Goal: Register for event/course

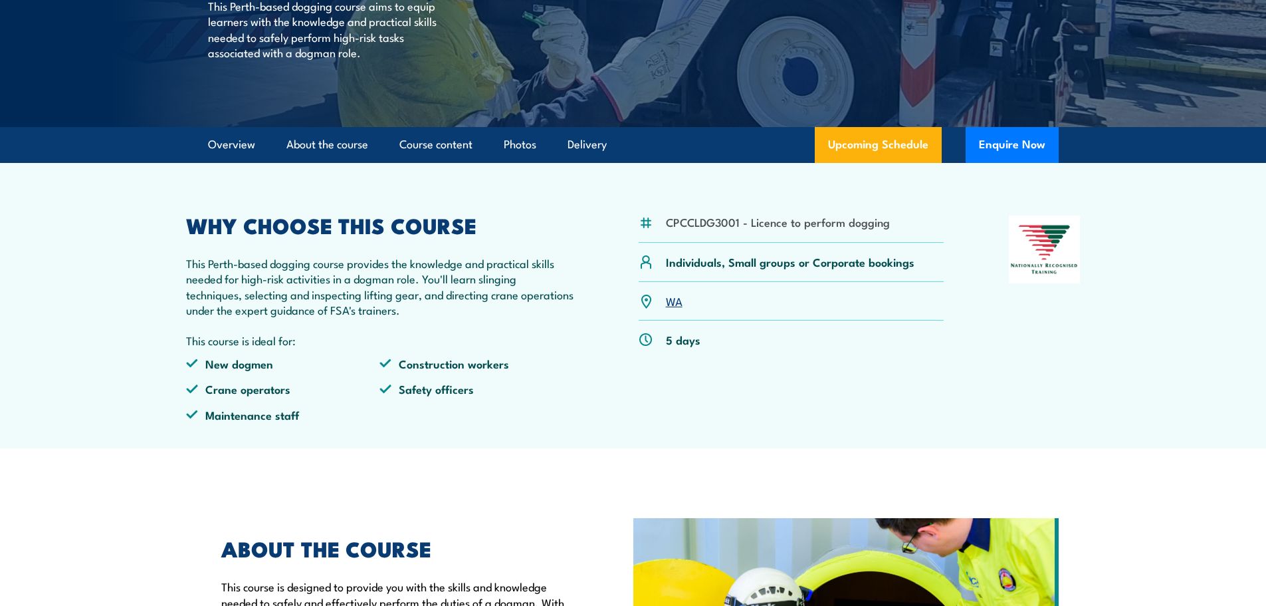
scroll to position [266, 0]
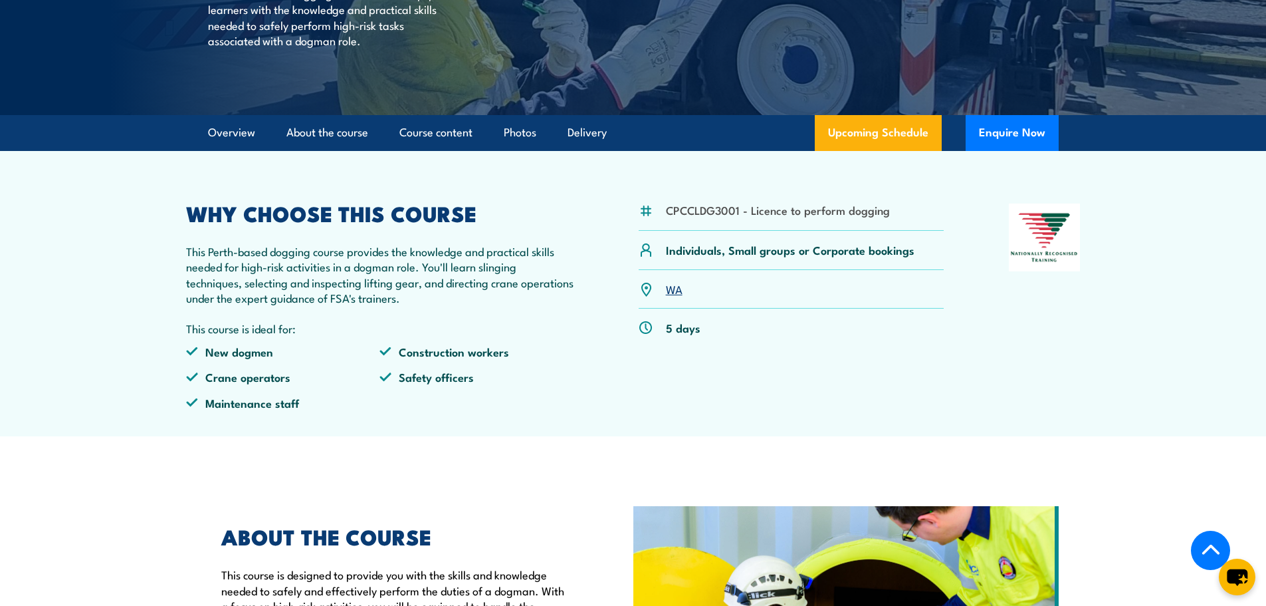
click at [679, 297] on link "WA" at bounding box center [674, 289] width 17 height 16
click at [669, 297] on link "WA" at bounding box center [674, 289] width 17 height 16
click at [642, 297] on img at bounding box center [646, 289] width 15 height 15
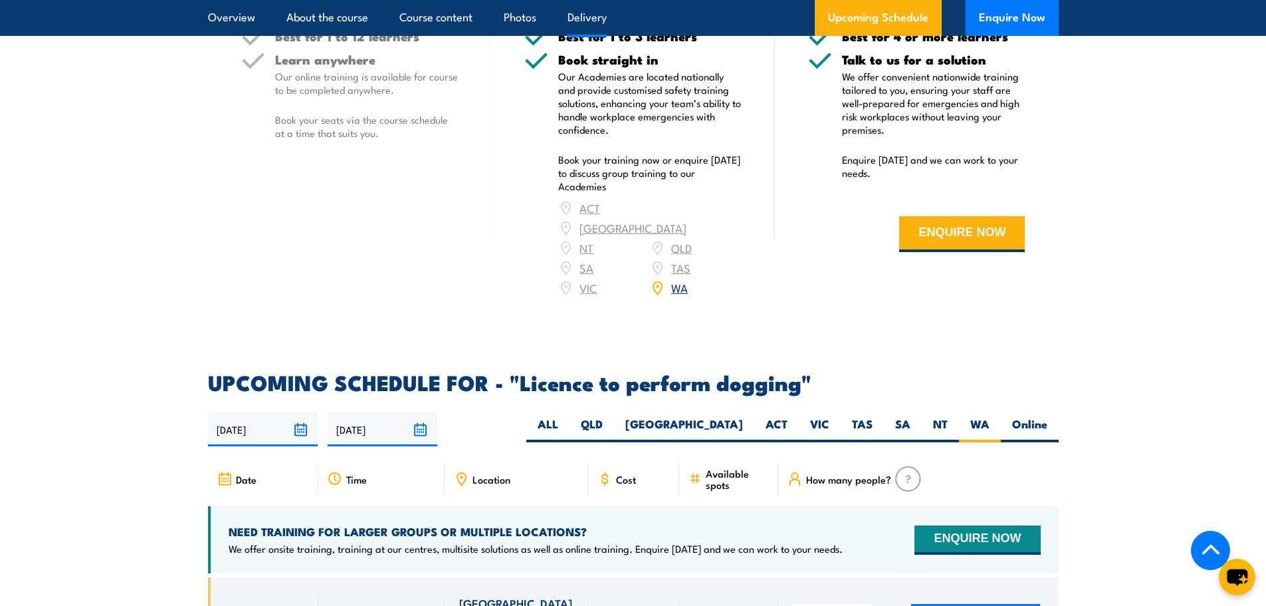
scroll to position [1625, 0]
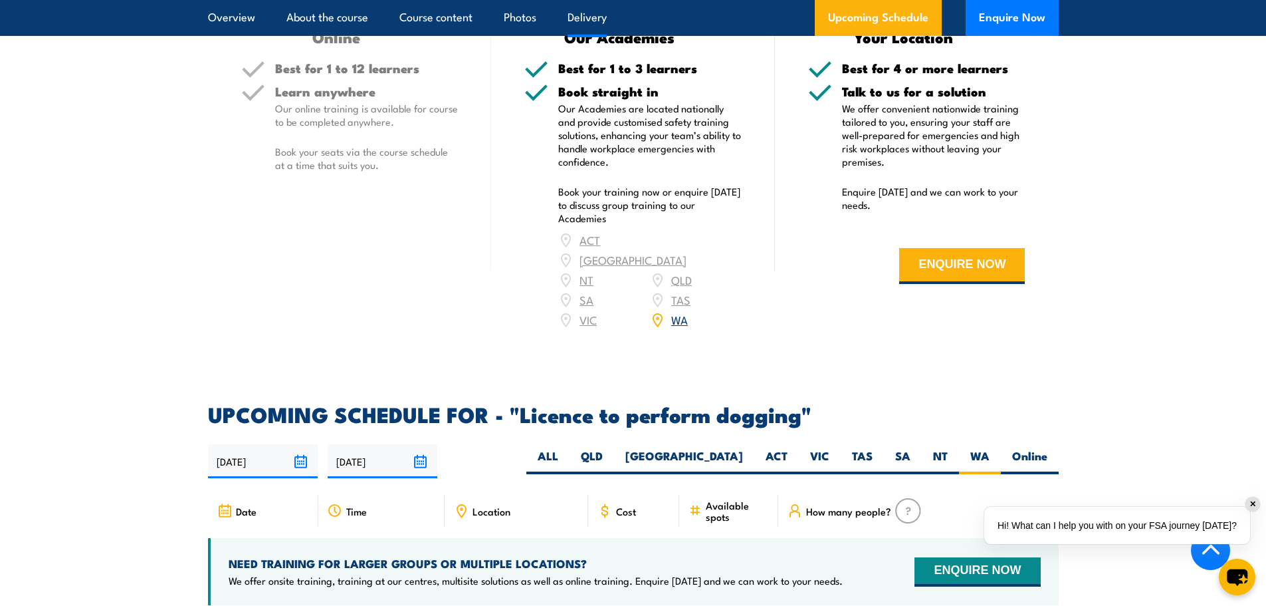
click at [689, 276] on div "ACT NSW NT QLD SA TAS VIC WA" at bounding box center [649, 280] width 183 height 100
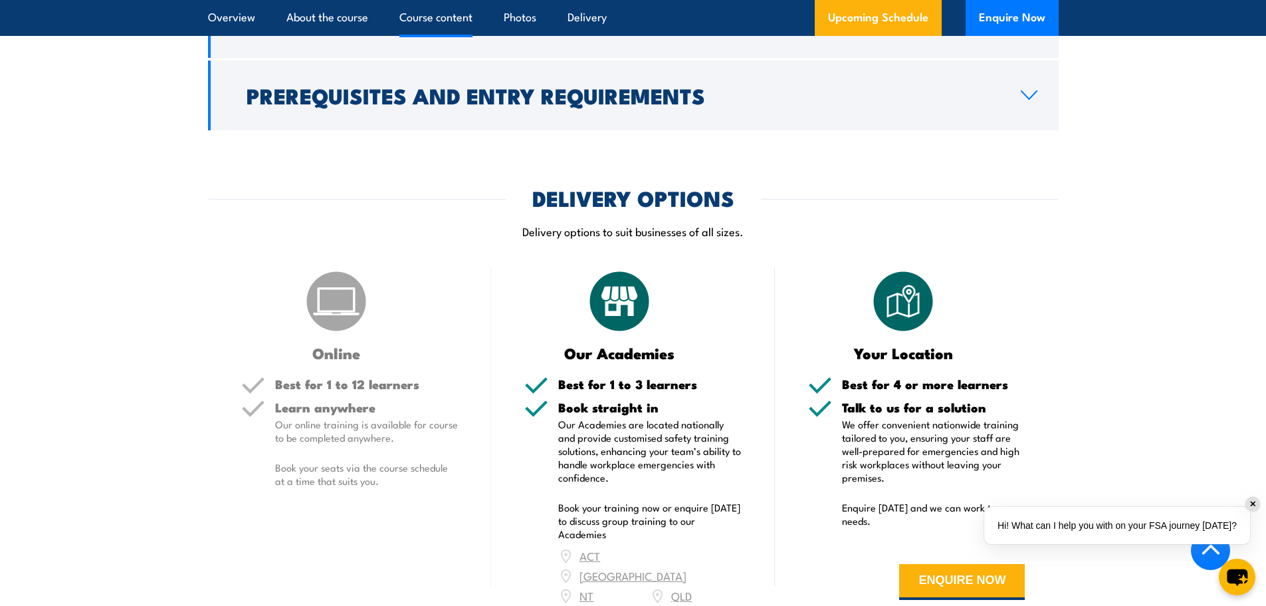
scroll to position [1227, 0]
